Goal: Task Accomplishment & Management: Use online tool/utility

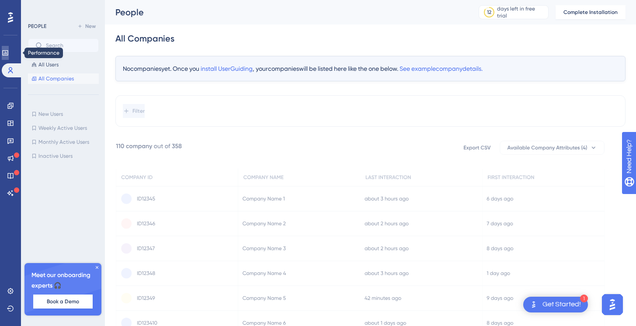
click at [9, 58] on link at bounding box center [5, 53] width 7 height 14
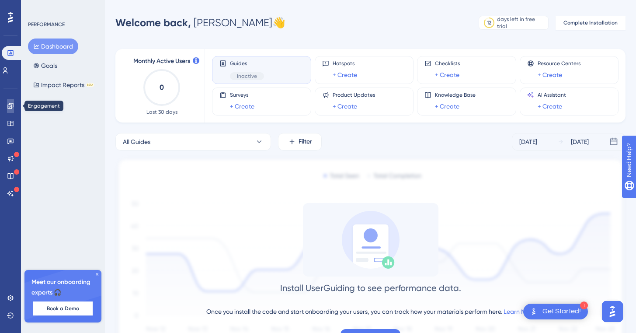
click at [13, 105] on icon at bounding box center [10, 106] width 6 height 6
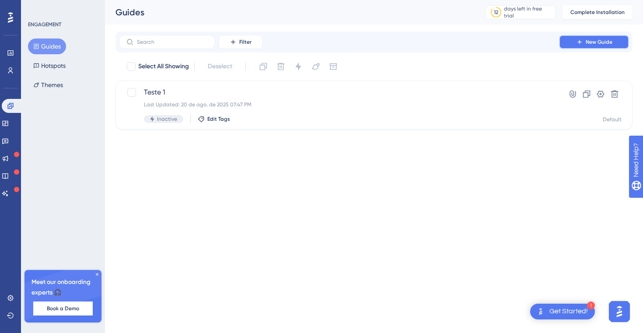
click at [412, 45] on span "New Guide" at bounding box center [599, 41] width 27 height 7
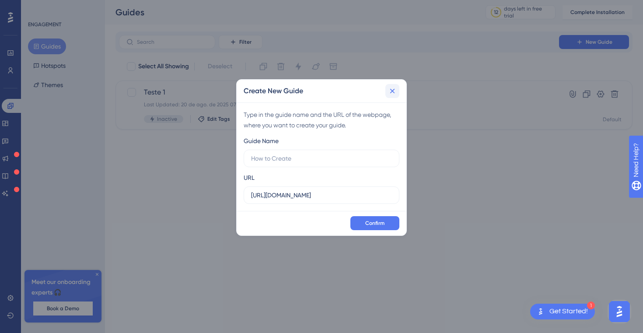
click at [398, 91] on button at bounding box center [392, 91] width 14 height 14
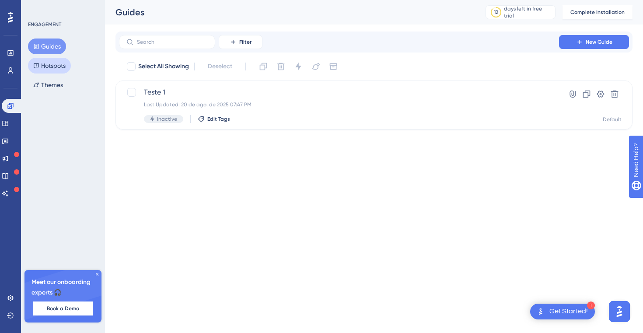
click at [35, 66] on icon at bounding box center [36, 66] width 6 height 6
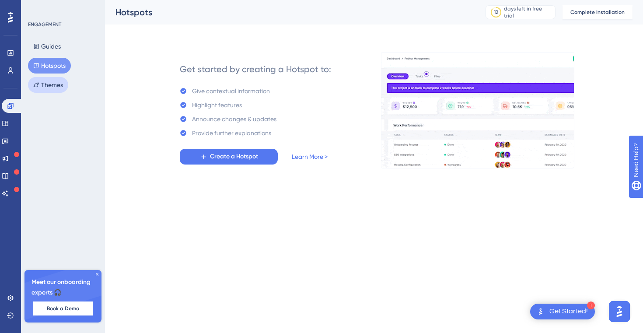
drag, startPoint x: 44, startPoint y: 83, endPoint x: 25, endPoint y: 108, distance: 31.0
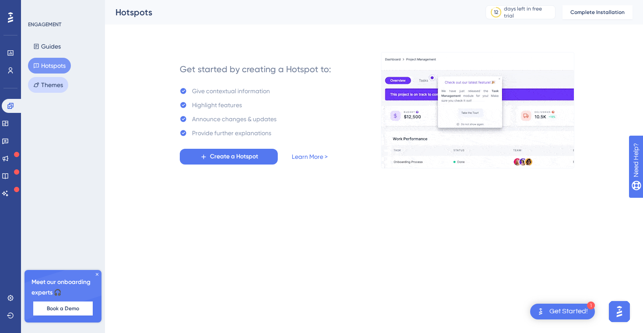
click at [45, 83] on button "Themes" at bounding box center [48, 85] width 40 height 16
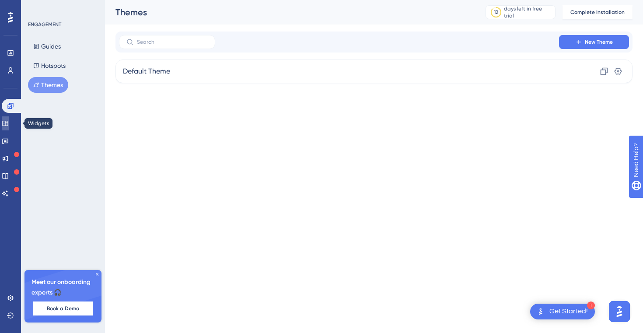
click at [9, 123] on icon at bounding box center [5, 123] width 7 height 7
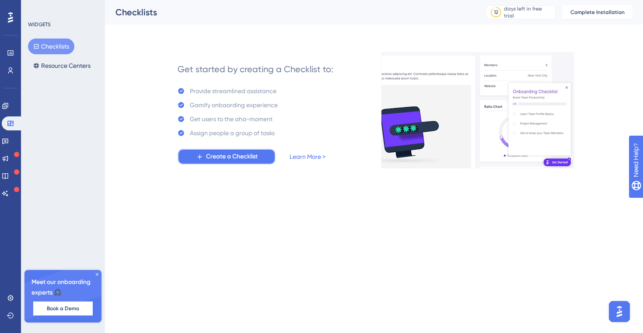
click at [241, 157] on span "Create a Checklist" at bounding box center [232, 156] width 52 height 10
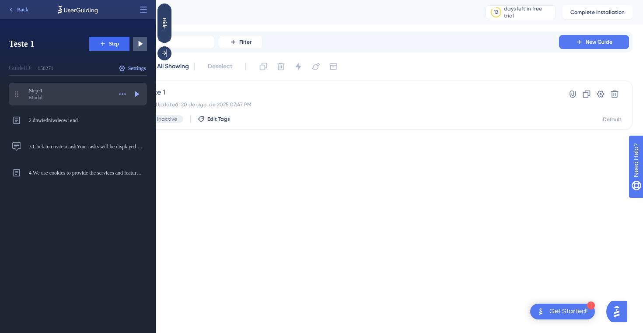
click at [48, 98] on div "Modal" at bounding box center [70, 97] width 83 height 7
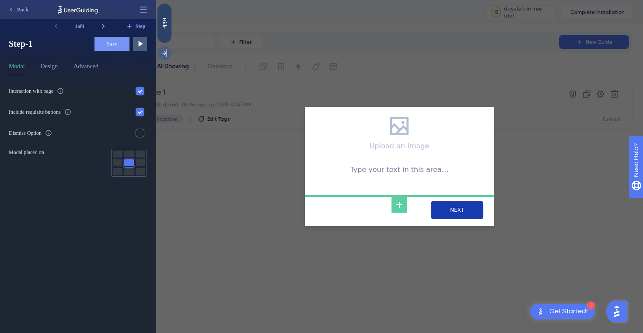
click at [167, 57] on icon at bounding box center [164, 53] width 9 height 9
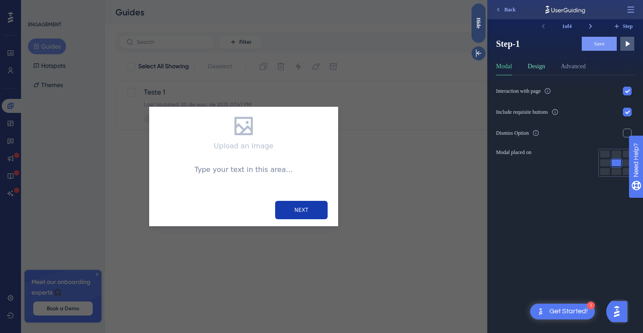
click at [544, 68] on button "Design" at bounding box center [536, 68] width 17 height 14
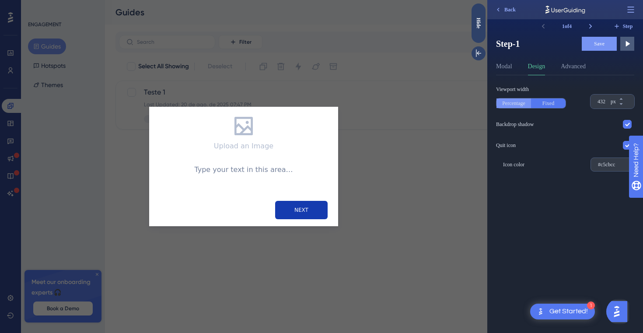
click at [522, 107] on button "Percentage" at bounding box center [513, 103] width 35 height 10
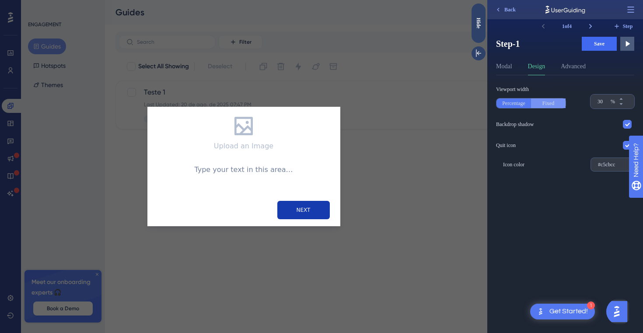
click at [547, 104] on button "Fixed" at bounding box center [548, 103] width 35 height 10
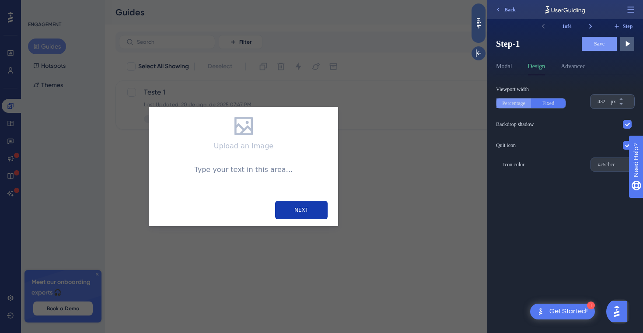
click at [525, 107] on button "Percentage" at bounding box center [513, 103] width 35 height 10
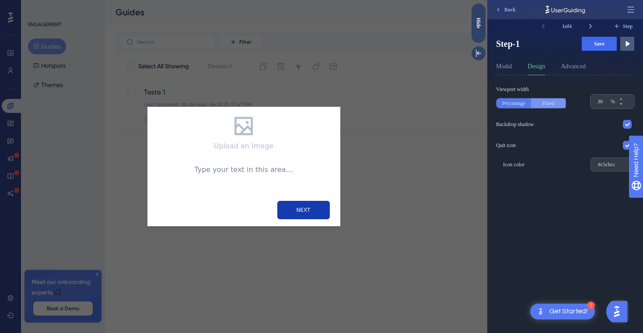
click at [547, 104] on button "Fixed" at bounding box center [548, 103] width 35 height 10
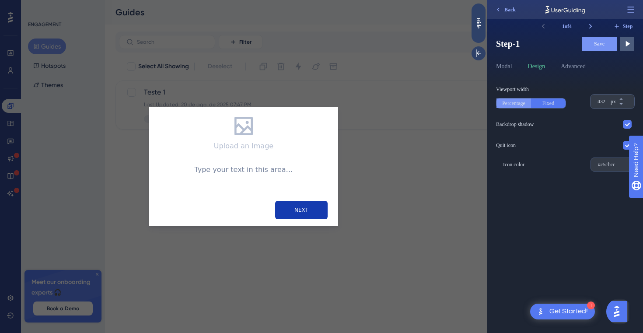
click at [525, 100] on button "Percentage" at bounding box center [513, 103] width 35 height 10
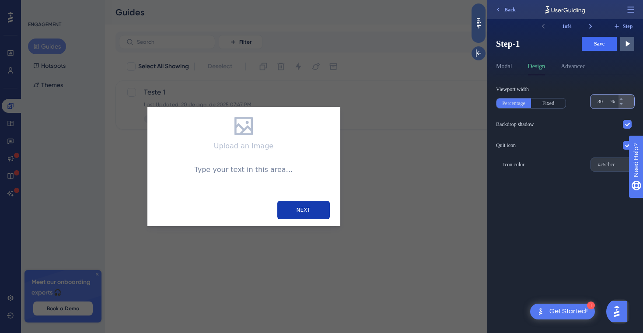
click at [604, 103] on input "432" at bounding box center [602, 101] width 11 height 7
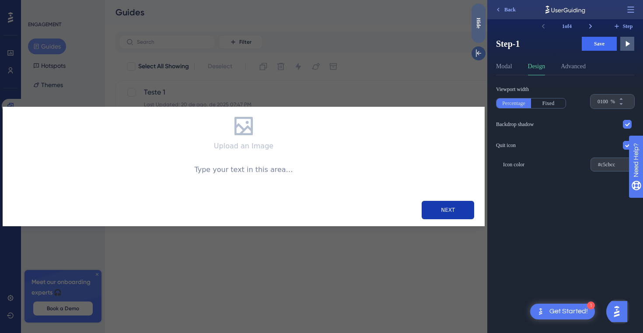
click at [482, 27] on div "Hide" at bounding box center [479, 22] width 14 height 11
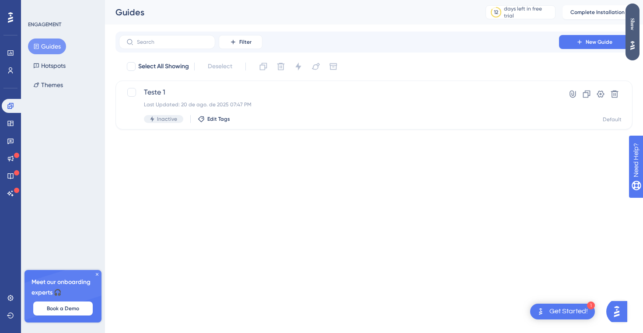
click at [633, 23] on div "Show" at bounding box center [632, 24] width 14 height 12
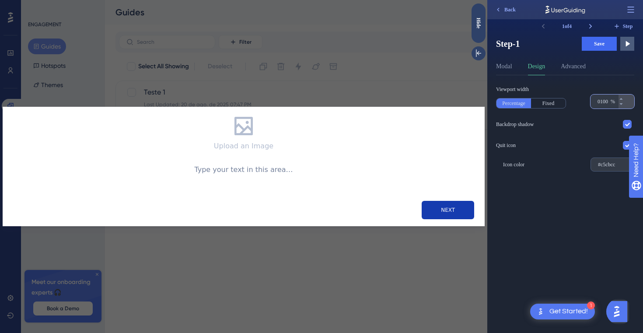
click at [603, 97] on div "0100 %" at bounding box center [604, 101] width 28 height 14
click at [603, 98] on input "0100" at bounding box center [602, 101] width 11 height 7
click at [607, 99] on input "0100" at bounding box center [602, 101] width 11 height 7
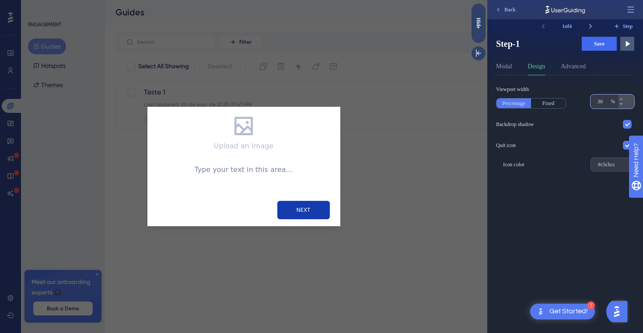
type input "30"
click at [580, 61] on div "Step-1 Step-1 Save Preview Modal Design Advanced" at bounding box center [565, 56] width 138 height 38
click at [580, 64] on button "Advanced" at bounding box center [573, 68] width 25 height 14
click at [541, 106] on button "Scroll" at bounding box center [548, 103] width 35 height 10
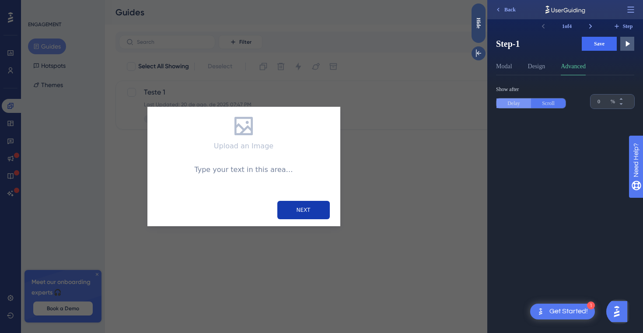
click at [523, 108] on button "Delay" at bounding box center [513, 103] width 35 height 10
click at [543, 106] on button "Scroll" at bounding box center [548, 103] width 35 height 10
click at [521, 108] on div "Show after Delay Scroll 0 %" at bounding box center [568, 204] width 145 height 258
click at [518, 108] on div "Delay Scroll" at bounding box center [531, 103] width 70 height 10
click at [517, 107] on button "Delay" at bounding box center [513, 103] width 35 height 10
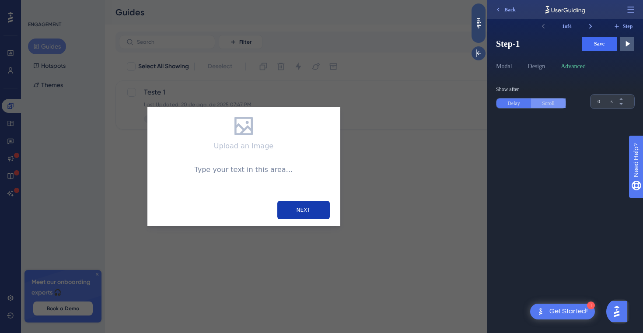
click at [543, 104] on button "Scroll" at bounding box center [548, 103] width 35 height 10
click at [627, 10] on icon at bounding box center [630, 9] width 9 height 9
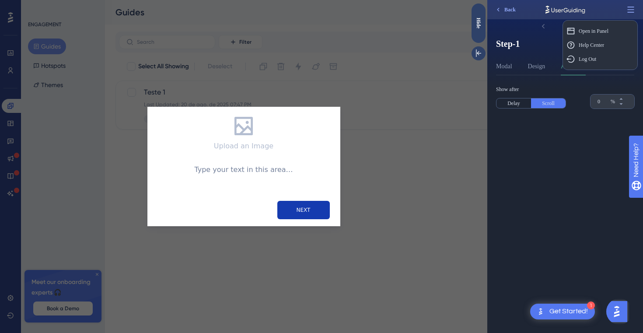
click at [575, 147] on div "Show after Delay Scroll 0 %" at bounding box center [568, 204] width 145 height 258
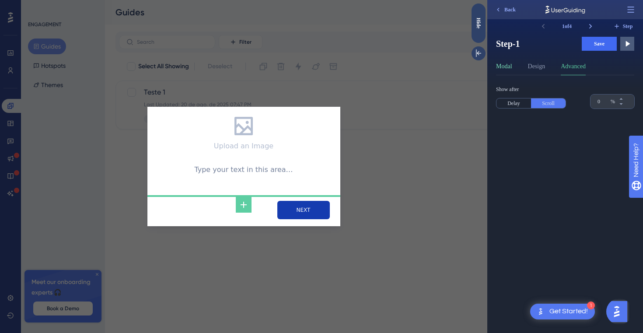
click at [512, 70] on button "Modal" at bounding box center [504, 68] width 16 height 14
